Goal: Entertainment & Leisure: Consume media (video, audio)

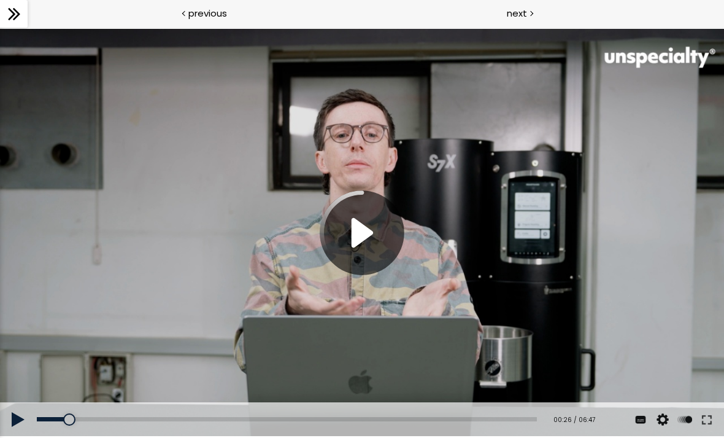
click at [358, 238] on div at bounding box center [362, 233] width 724 height 408
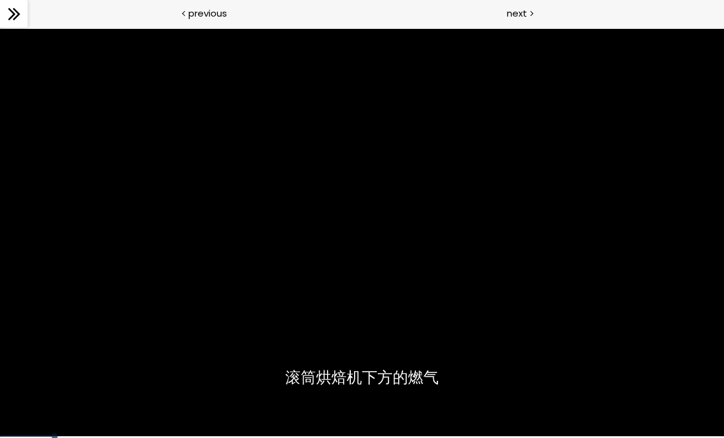
click at [398, 313] on div at bounding box center [362, 233] width 724 height 408
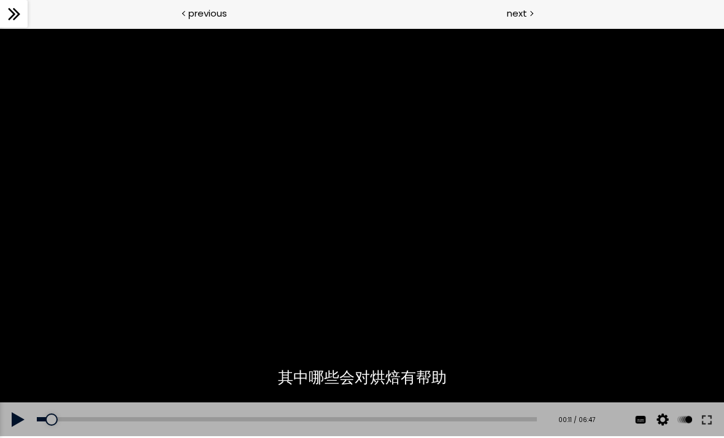
click at [14, 416] on button at bounding box center [18, 419] width 37 height 34
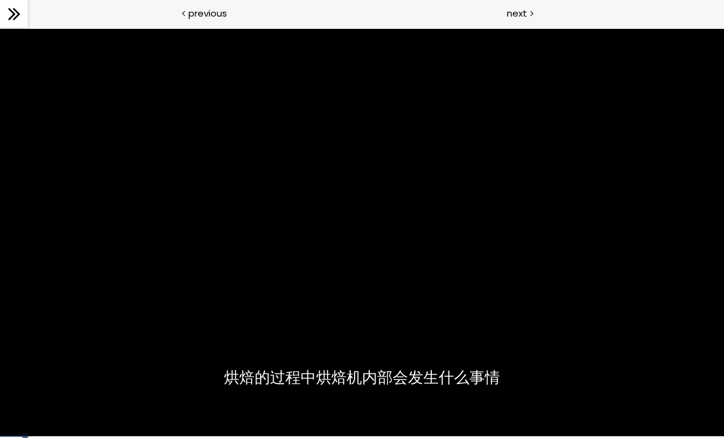
click at [42, 352] on div at bounding box center [362, 233] width 724 height 408
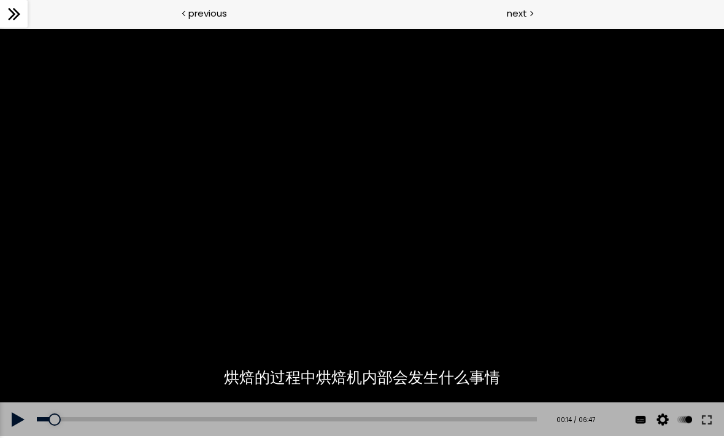
click at [10, 418] on button at bounding box center [18, 419] width 37 height 34
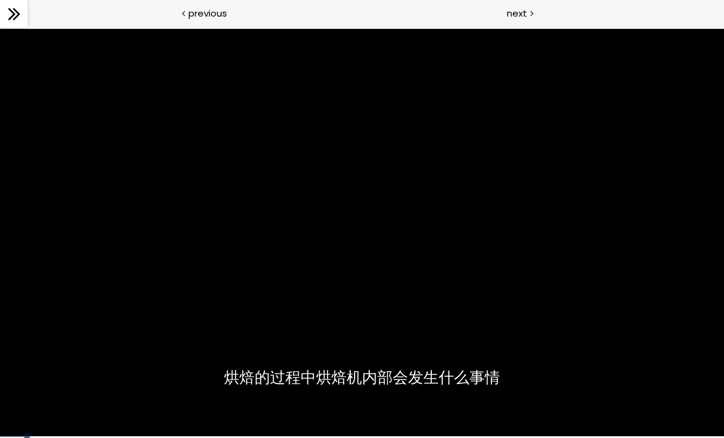
click at [33, 352] on div at bounding box center [362, 233] width 724 height 408
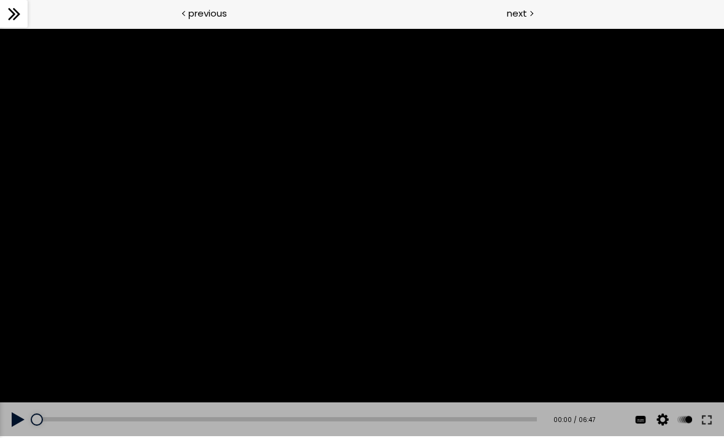
click at [18, 415] on button at bounding box center [18, 419] width 37 height 34
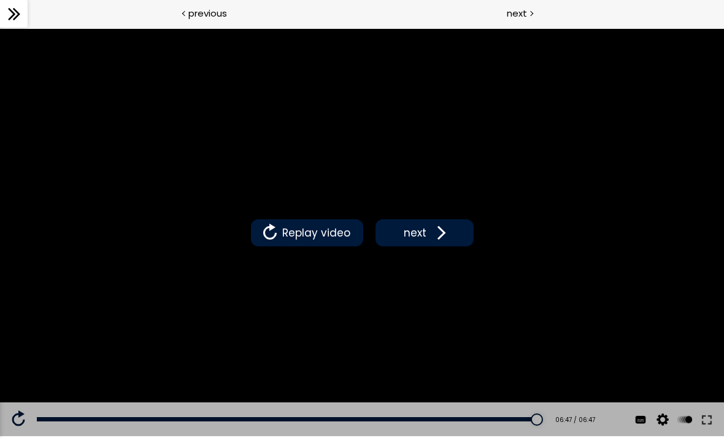
click at [451, 223] on button "next" at bounding box center [425, 232] width 98 height 27
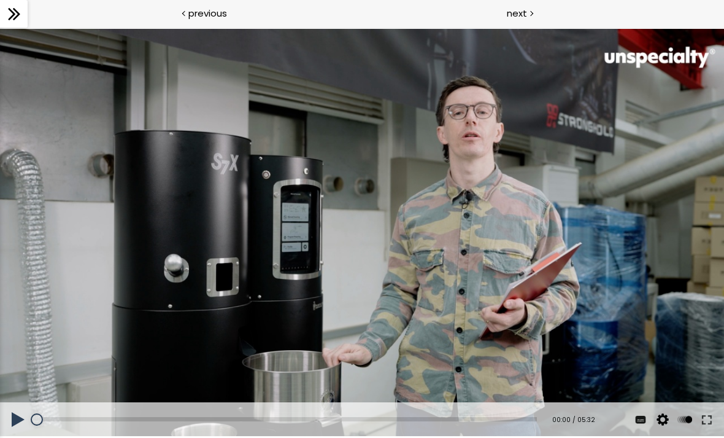
click at [314, 238] on div at bounding box center [362, 233] width 724 height 408
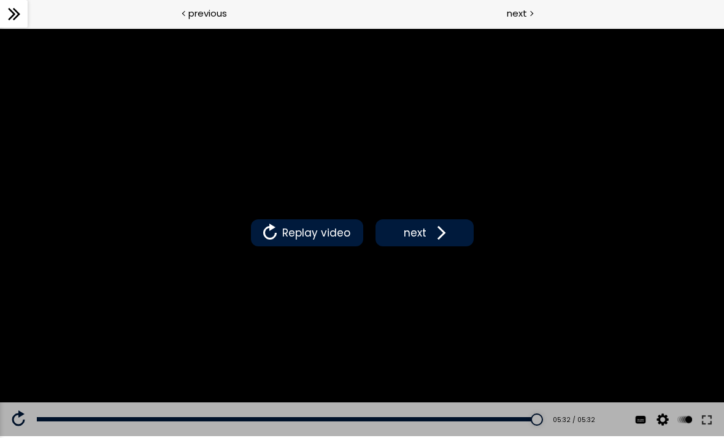
click at [441, 224] on span at bounding box center [439, 232] width 18 height 18
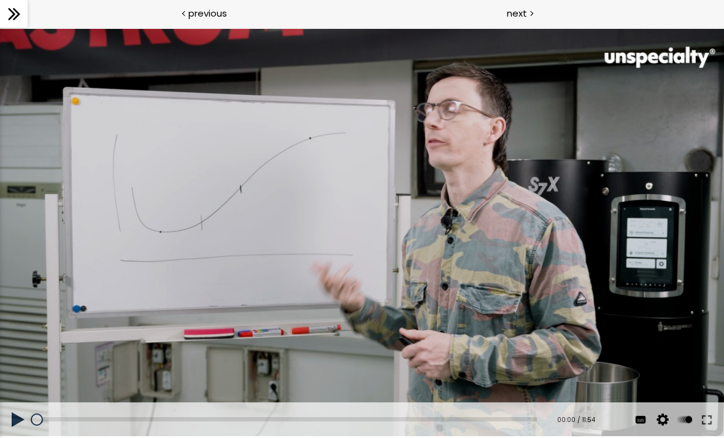
click at [177, 271] on div at bounding box center [362, 233] width 724 height 408
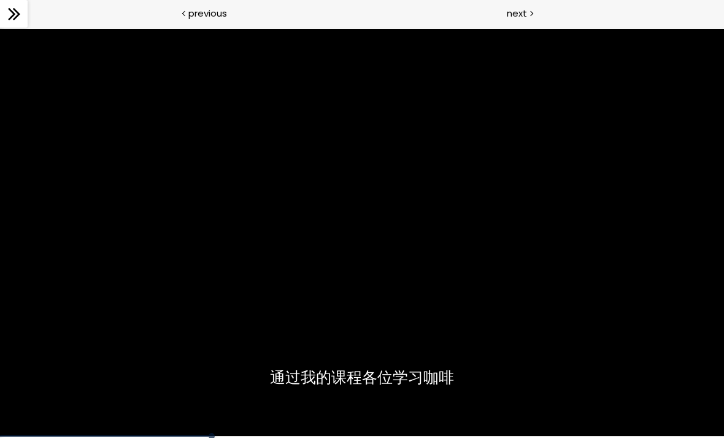
click at [406, 340] on div at bounding box center [362, 233] width 724 height 408
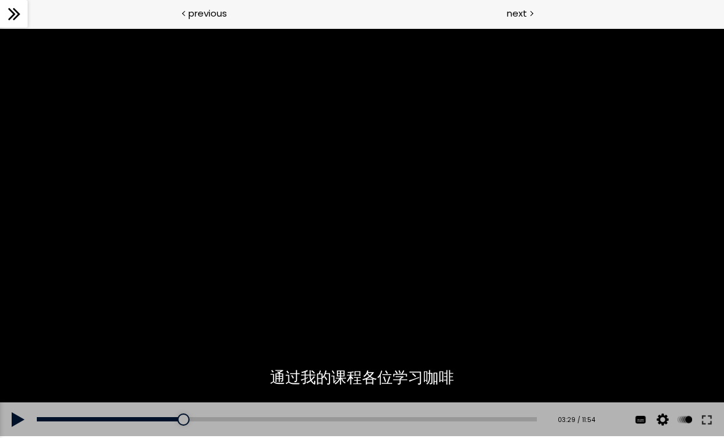
click at [177, 418] on div "00:00" at bounding box center [287, 419] width 500 height 4
click at [20, 421] on button at bounding box center [18, 419] width 37 height 34
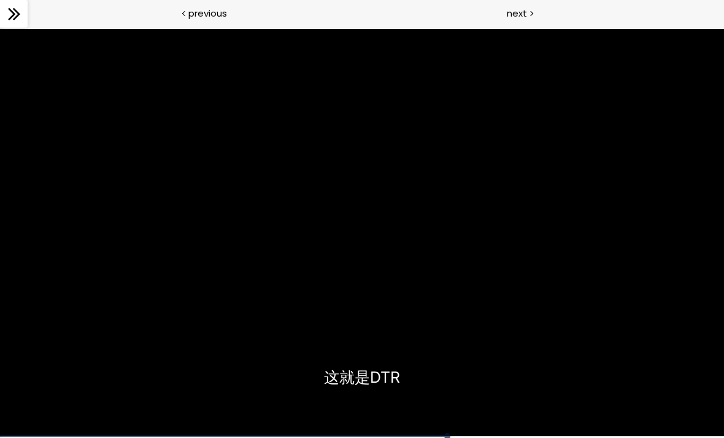
click at [298, 356] on div at bounding box center [362, 233] width 724 height 408
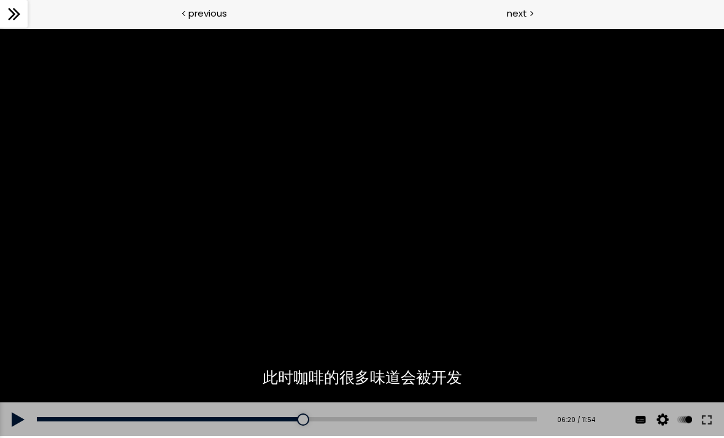
click at [293, 233] on div at bounding box center [362, 233] width 724 height 408
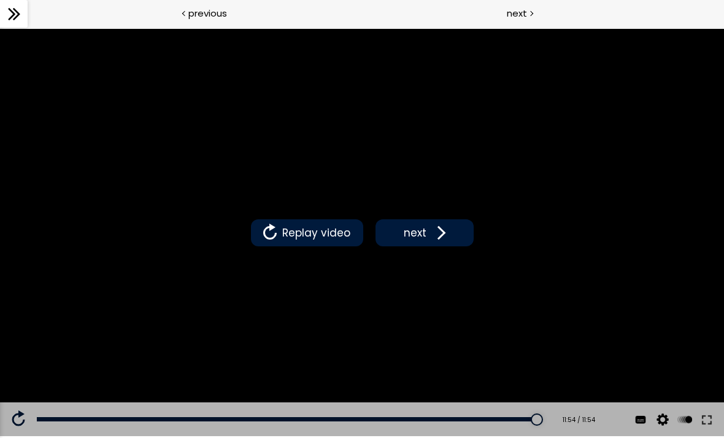
click at [319, 231] on span "Replay video" at bounding box center [316, 233] width 74 height 16
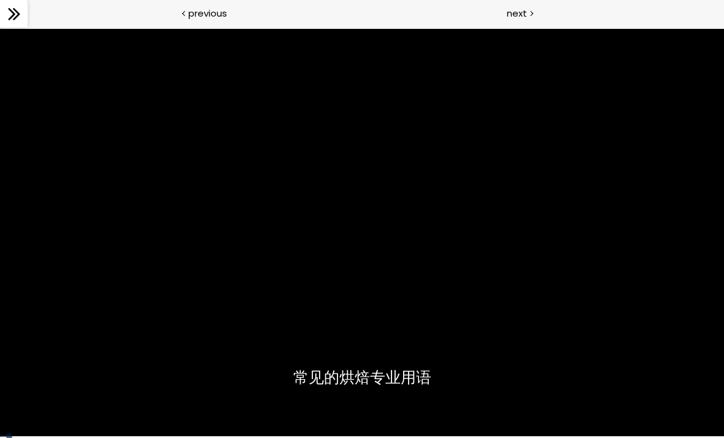
click at [390, 309] on div at bounding box center [362, 233] width 724 height 408
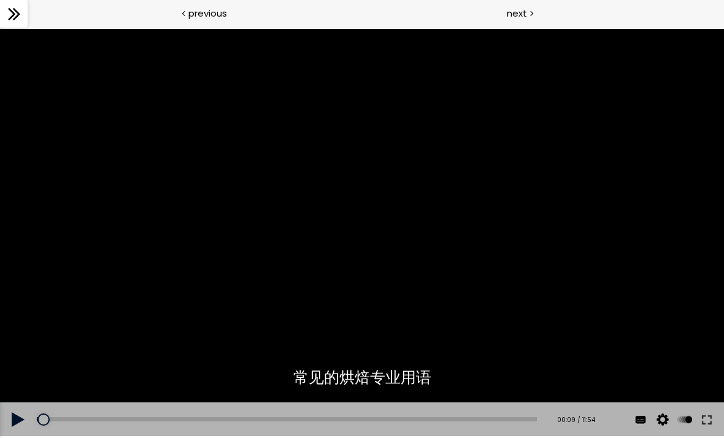
click at [378, 273] on div at bounding box center [362, 233] width 724 height 408
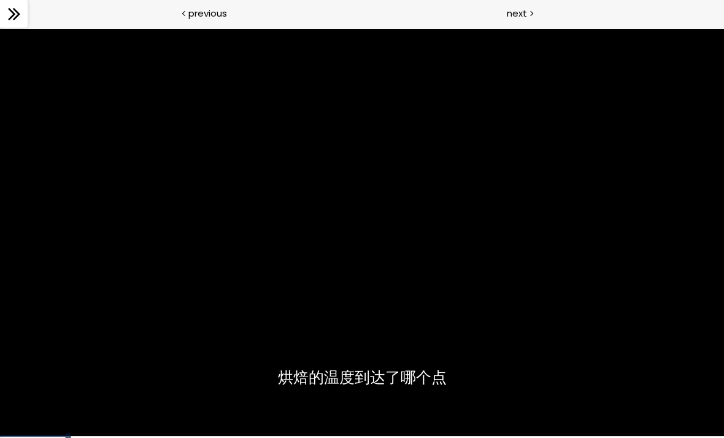
click at [404, 270] on div at bounding box center [362, 233] width 724 height 408
